Goal: Task Accomplishment & Management: Use online tool/utility

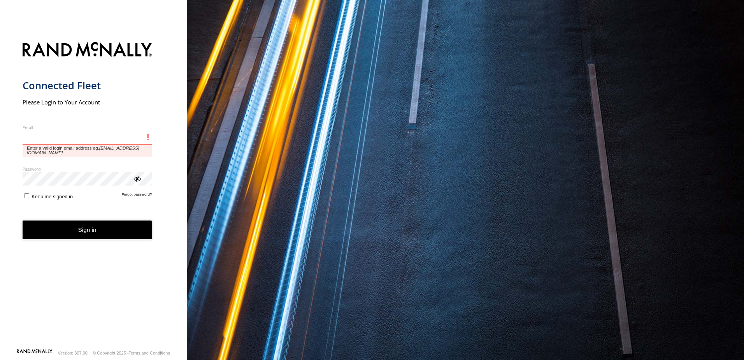
paste input "**********"
type input "**********"
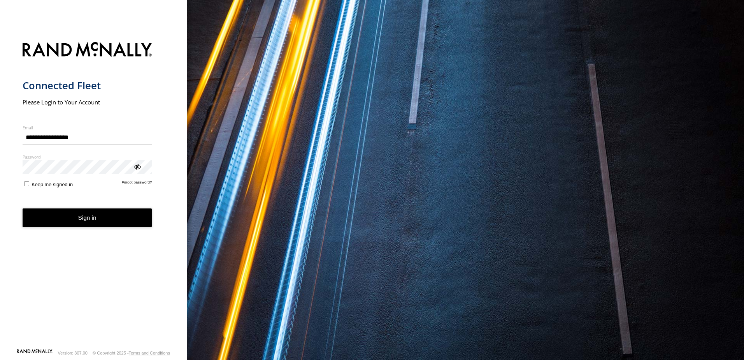
click at [29, 185] on label "Keep me signed in" at bounding box center [48, 183] width 51 height 7
click at [111, 212] on button "Sign in" at bounding box center [88, 217] width 130 height 19
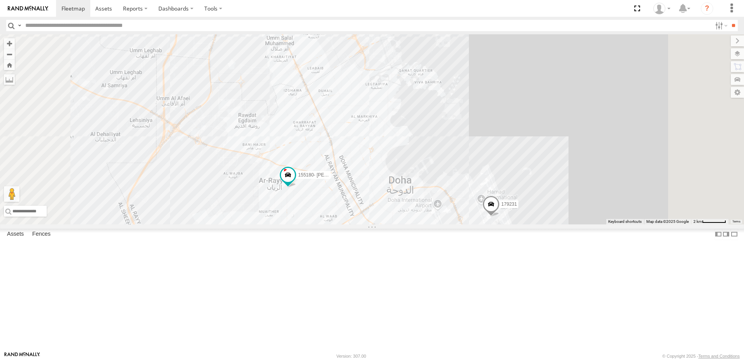
click at [0, 0] on span at bounding box center [0, 0] width 0 height 0
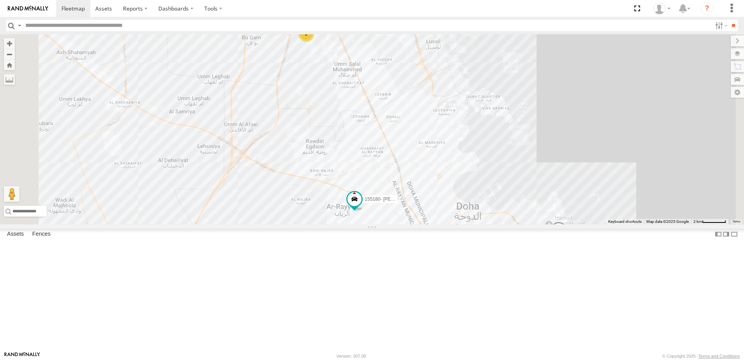
click at [0, 0] on div "41827" at bounding box center [0, 0] width 0 height 0
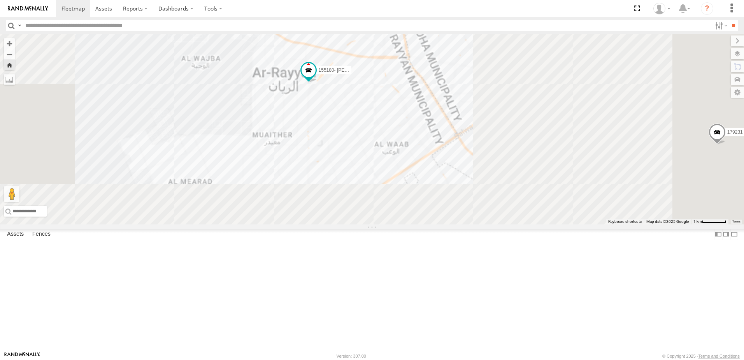
drag, startPoint x: 593, startPoint y: 284, endPoint x: 537, endPoint y: 159, distance: 136.6
click at [537, 159] on div "179231 155180- [PERSON_NAME]" at bounding box center [372, 129] width 744 height 190
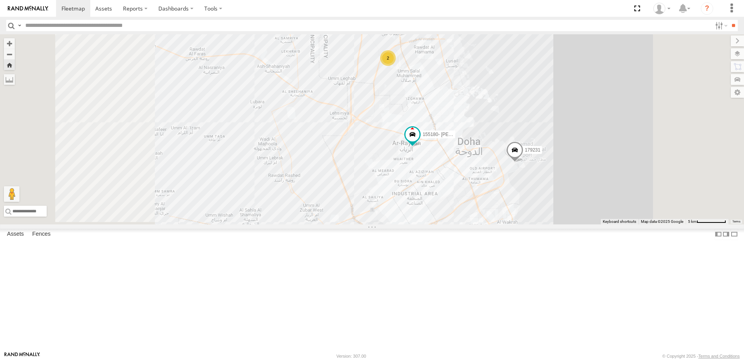
click at [556, 224] on div "179231 155180- Salman 2" at bounding box center [372, 129] width 744 height 190
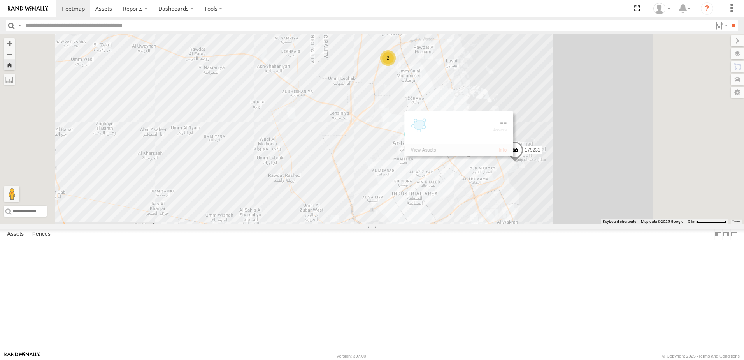
click at [0, 0] on div "179231" at bounding box center [0, 0] width 0 height 0
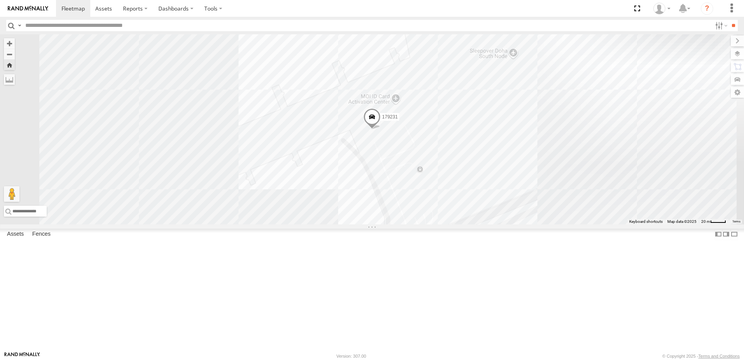
click at [0, 0] on div "41827" at bounding box center [0, 0] width 0 height 0
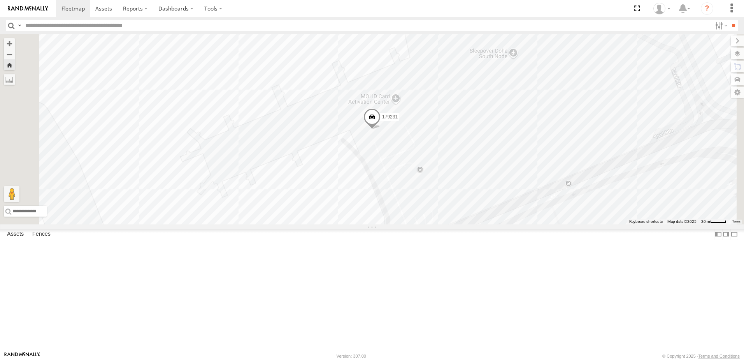
click at [0, 0] on span at bounding box center [0, 0] width 0 height 0
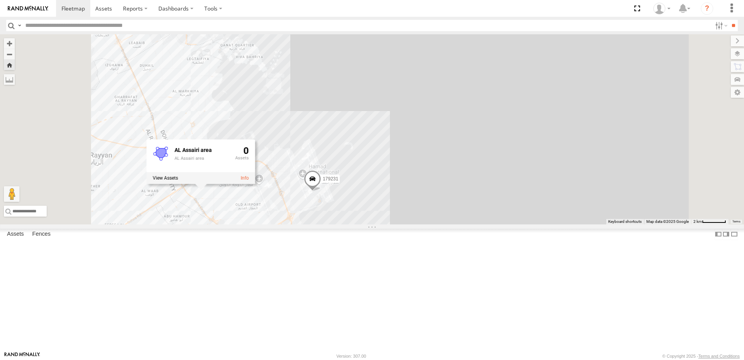
click at [370, 153] on div "179231 AL Assairi area AL Assairi area 0" at bounding box center [372, 129] width 744 height 190
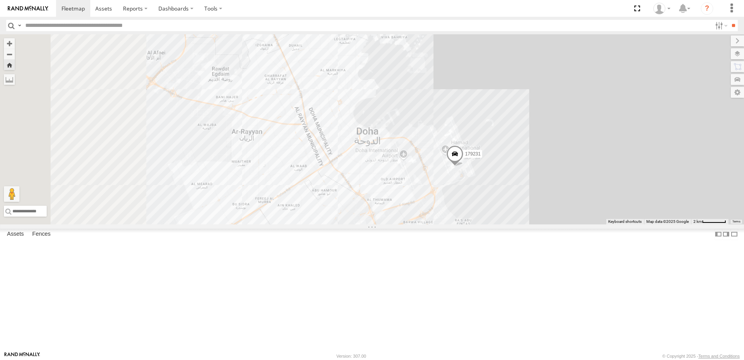
drag, startPoint x: 241, startPoint y: 208, endPoint x: 462, endPoint y: 173, distance: 223.5
click at [462, 173] on div "179231" at bounding box center [372, 129] width 744 height 190
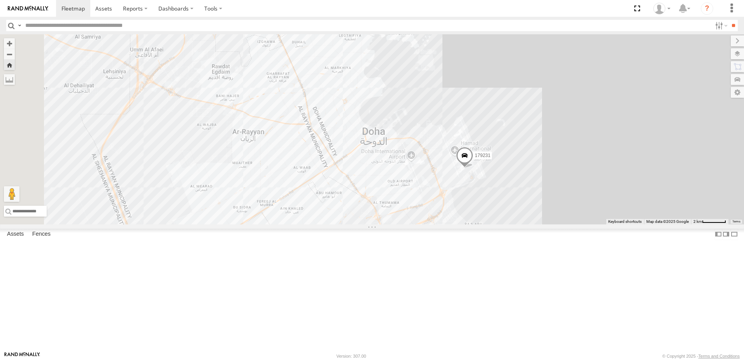
click at [0, 0] on div "DOH Logistics" at bounding box center [0, 0] width 0 height 0
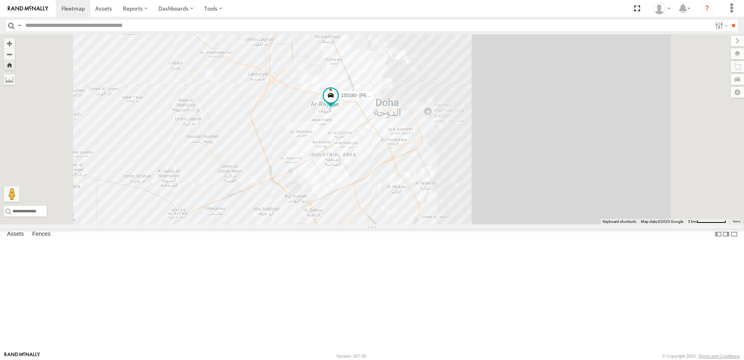
drag, startPoint x: 460, startPoint y: 297, endPoint x: 455, endPoint y: 220, distance: 76.9
click at [455, 220] on div "155180- [PERSON_NAME]" at bounding box center [372, 129] width 744 height 190
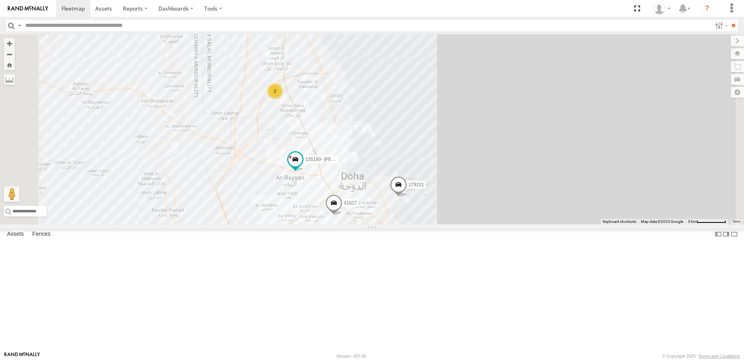
click at [407, 197] on span at bounding box center [398, 186] width 17 height 21
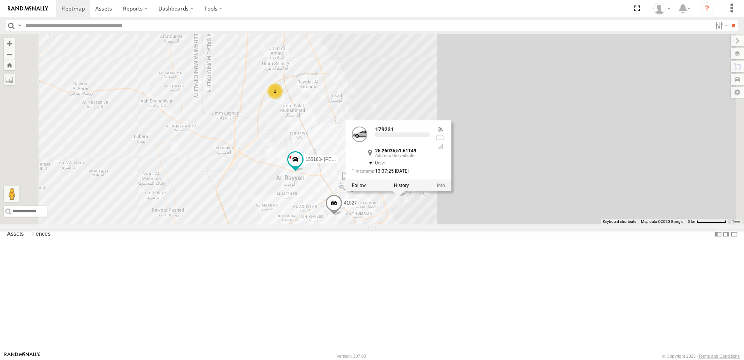
click at [343, 215] on span at bounding box center [333, 204] width 17 height 21
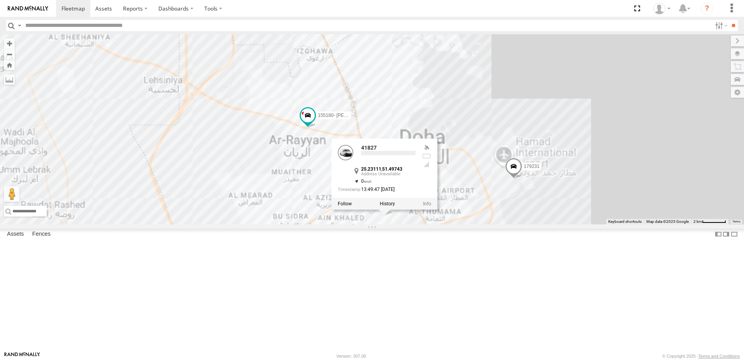
drag, startPoint x: 396, startPoint y: 250, endPoint x: 340, endPoint y: 206, distance: 71.6
click at [340, 206] on div "41827 179231 155180- [PERSON_NAME] 41827 25.23111 , 51.49743 0 13:49:47 [DATE] 2" at bounding box center [372, 129] width 744 height 190
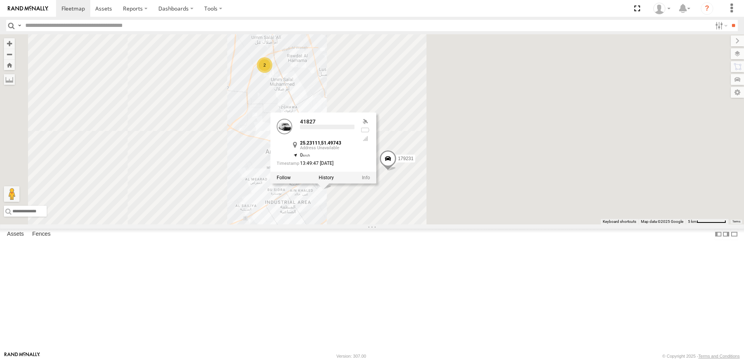
click at [523, 156] on div "41827 179231 155180- [PERSON_NAME] 41827 25.23111 , 51.49743 0 13:49:47 [DATE] 2" at bounding box center [372, 129] width 744 height 190
